Goal: Information Seeking & Learning: Learn about a topic

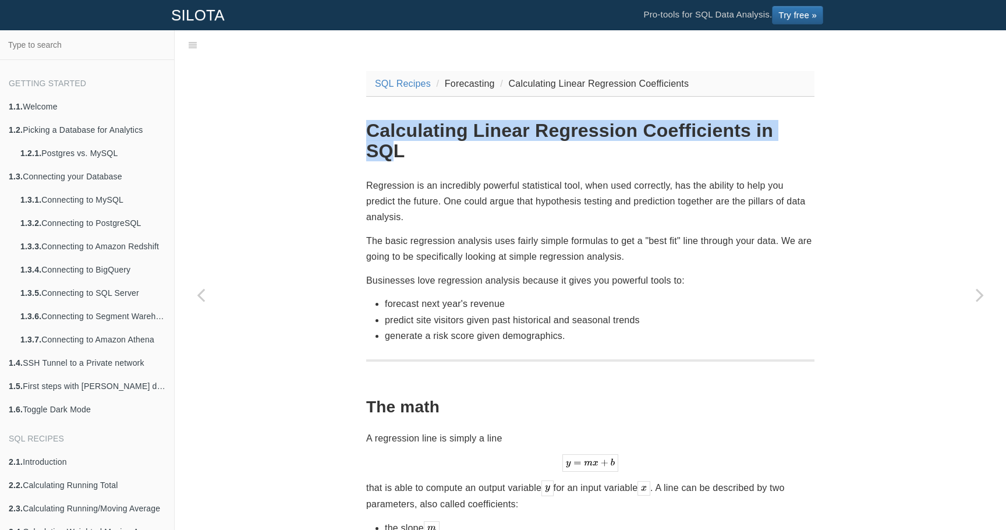
drag, startPoint x: 808, startPoint y: 127, endPoint x: 320, endPoint y: 136, distance: 488.0
copy h1 "Calculating Linear Regression Coefficients in SQ"
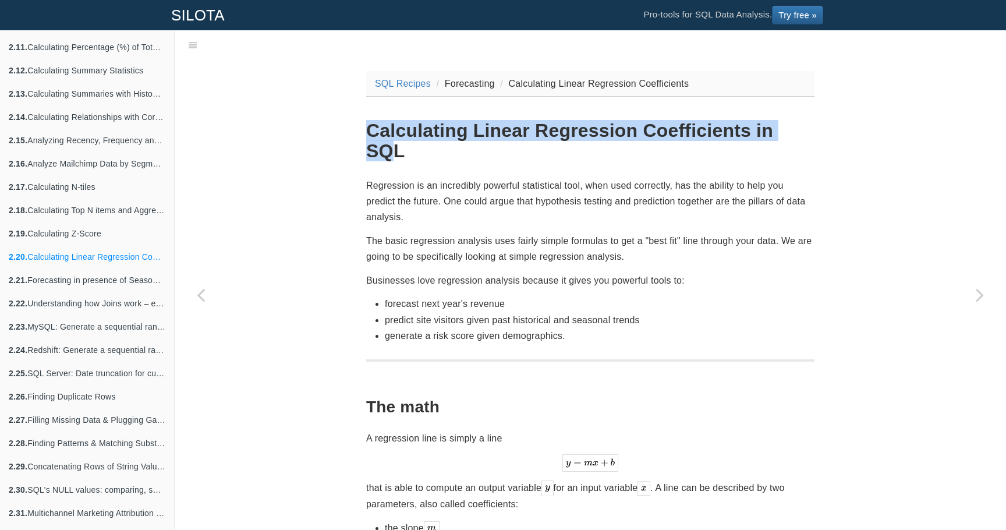
scroll to position [614, 0]
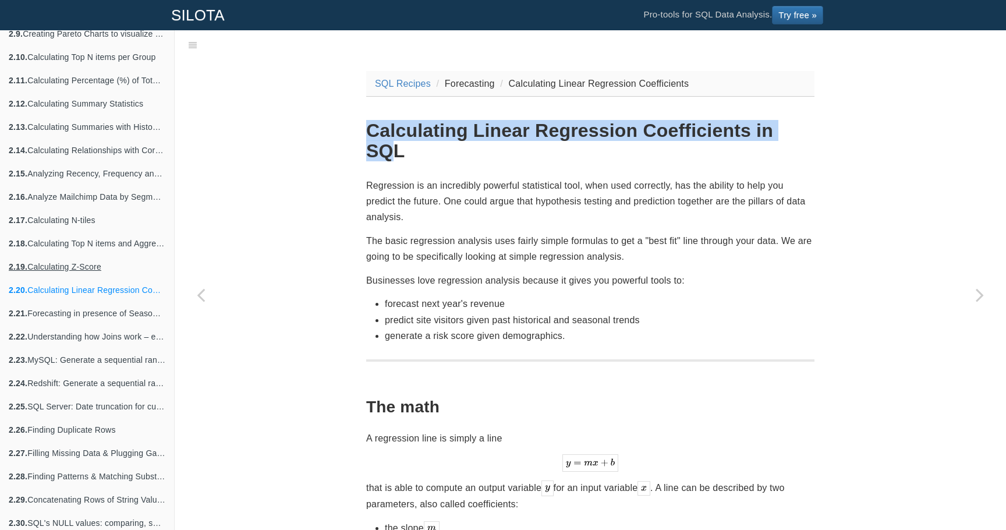
click at [63, 266] on link "2.19. Calculating Z-Score" at bounding box center [87, 266] width 174 height 23
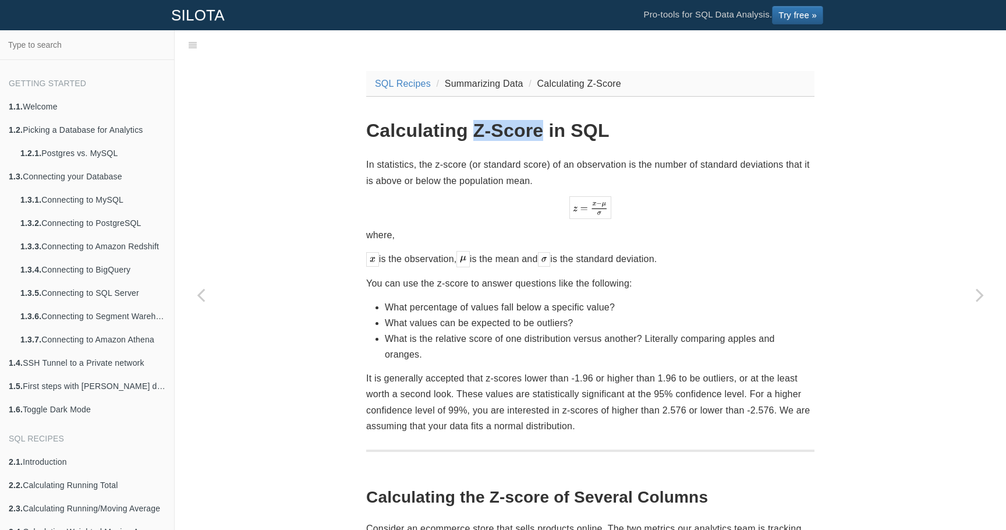
drag, startPoint x: 547, startPoint y: 129, endPoint x: 477, endPoint y: 138, distance: 70.5
click at [477, 138] on h1 "Calculating Z-Score in SQL" at bounding box center [590, 131] width 448 height 20
copy h1 "Z-Score"
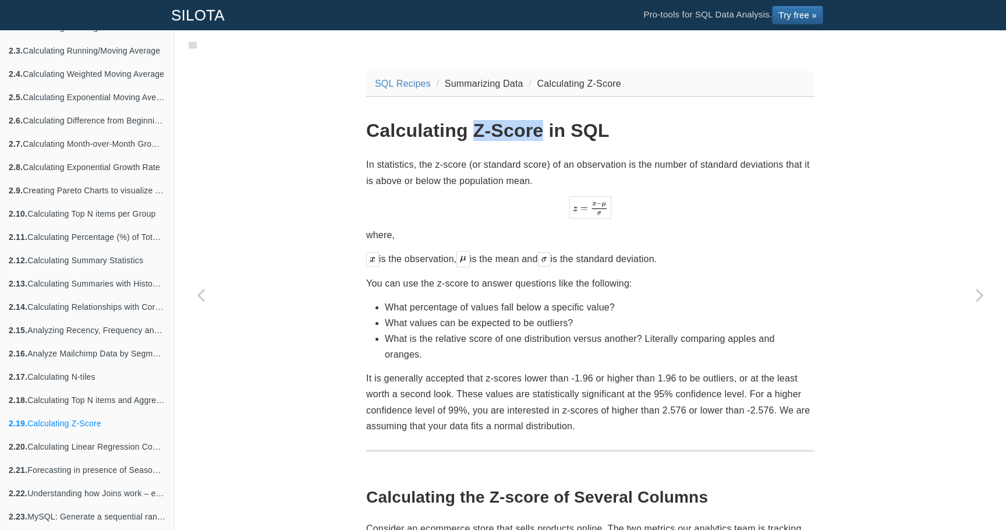
scroll to position [460, 0]
click at [118, 444] on link "2.20. Calculating Linear Regression Coefficients" at bounding box center [87, 444] width 174 height 23
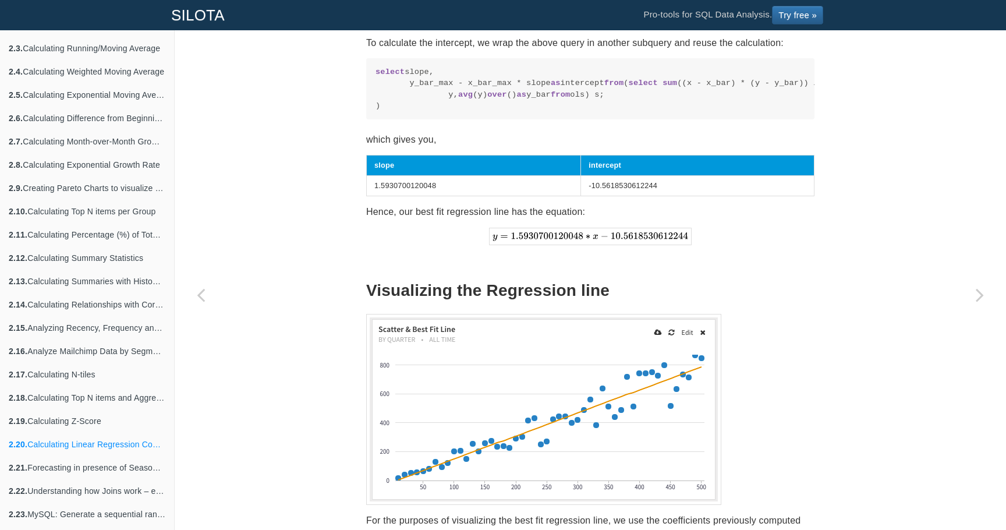
scroll to position [1371, 0]
